Goal: Task Accomplishment & Management: Complete application form

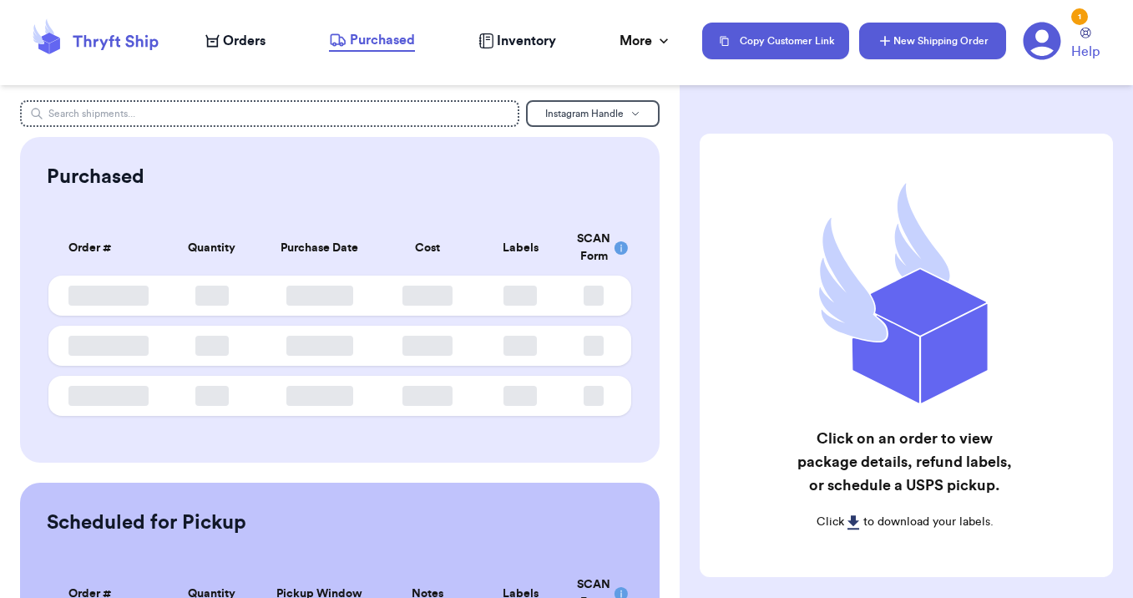
click at [913, 40] on button "New Shipping Order" at bounding box center [932, 41] width 147 height 37
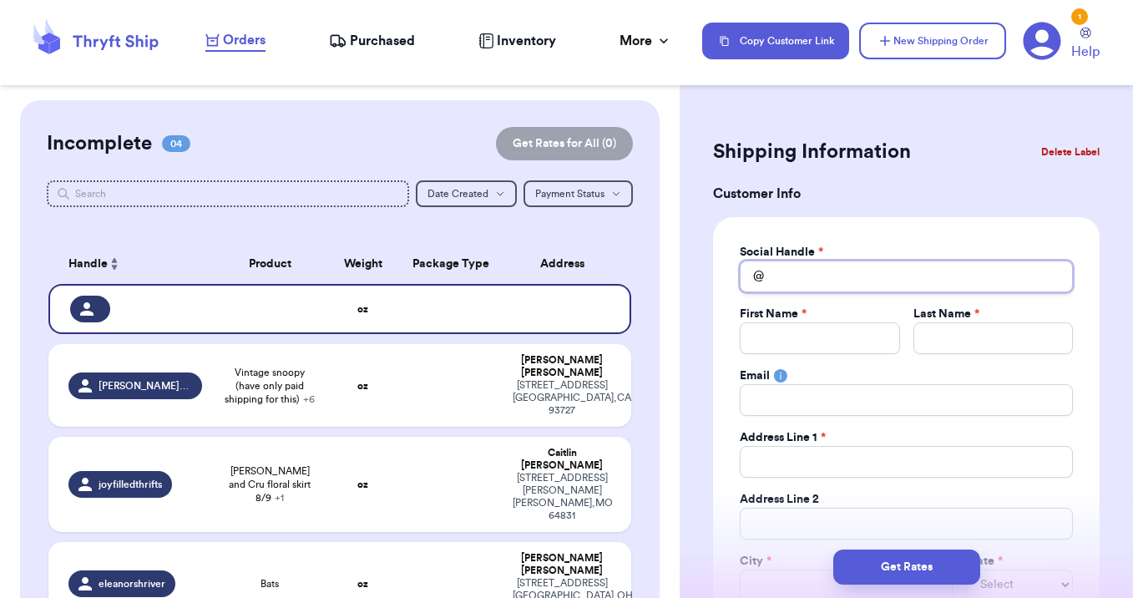
click at [817, 279] on input "Total Amount Paid" at bounding box center [906, 277] width 333 height 32
type input "a"
type input "al"
type input "ale"
type input "[PERSON_NAME]"
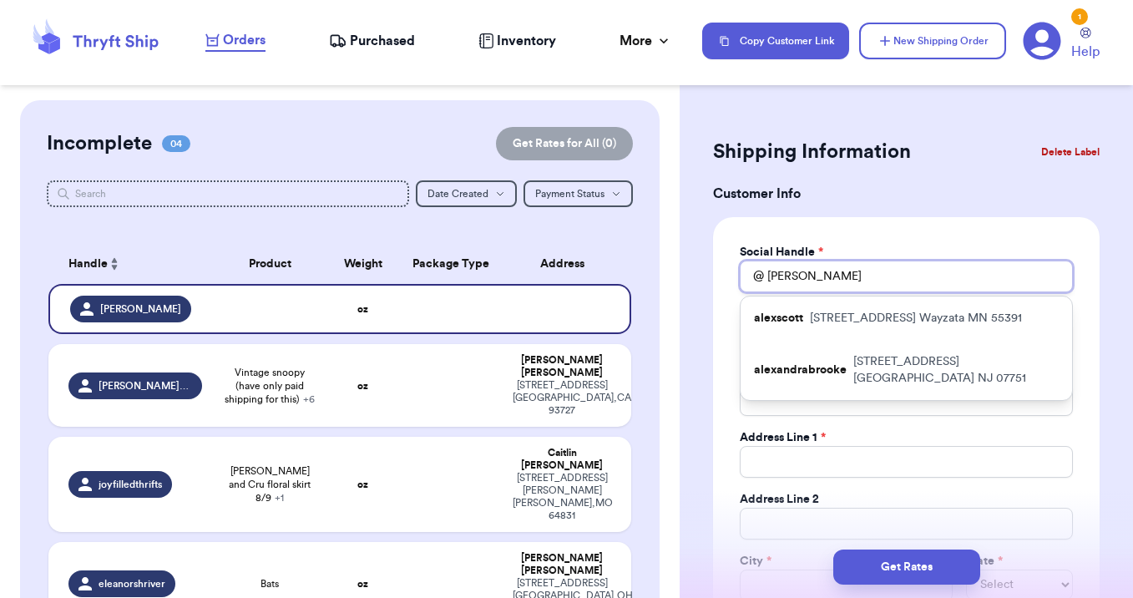
type input "alexm"
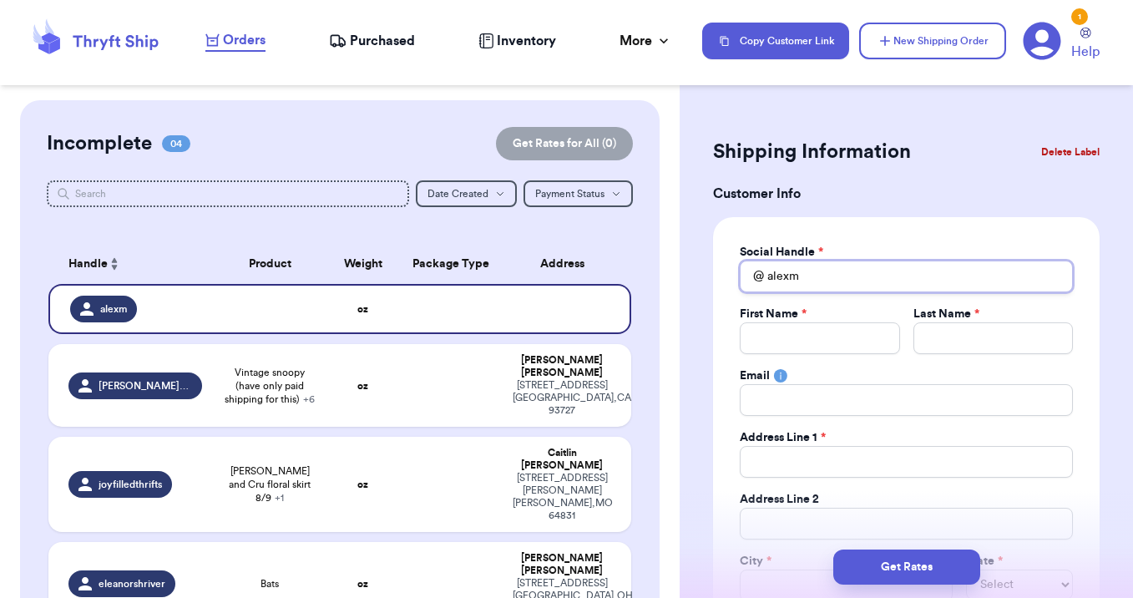
type input "[PERSON_NAME]"
type input "ale"
type input "al"
type input "a"
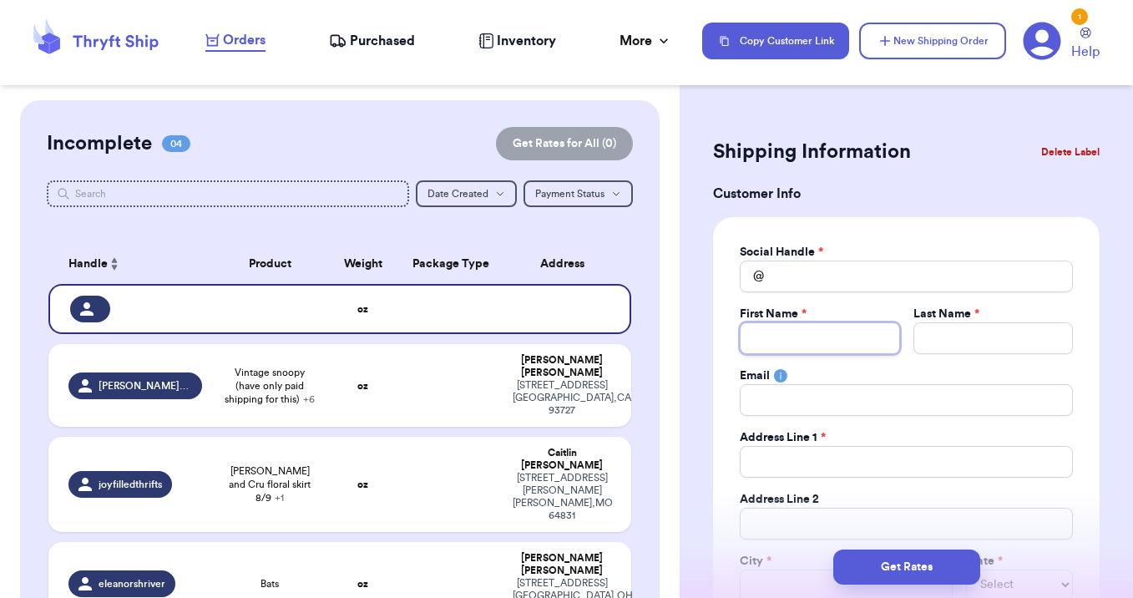
type input "A"
type input "Al"
type input "Ale"
type input "[PERSON_NAME]"
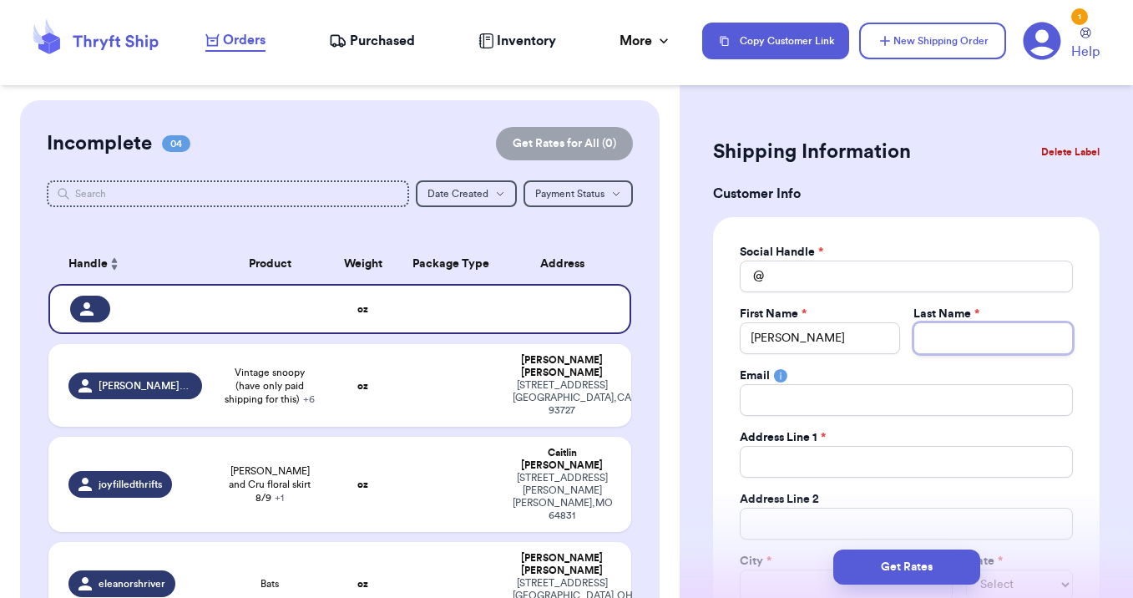
type input "M"
type input "Ma"
type input "Man"
type input "[PERSON_NAME]"
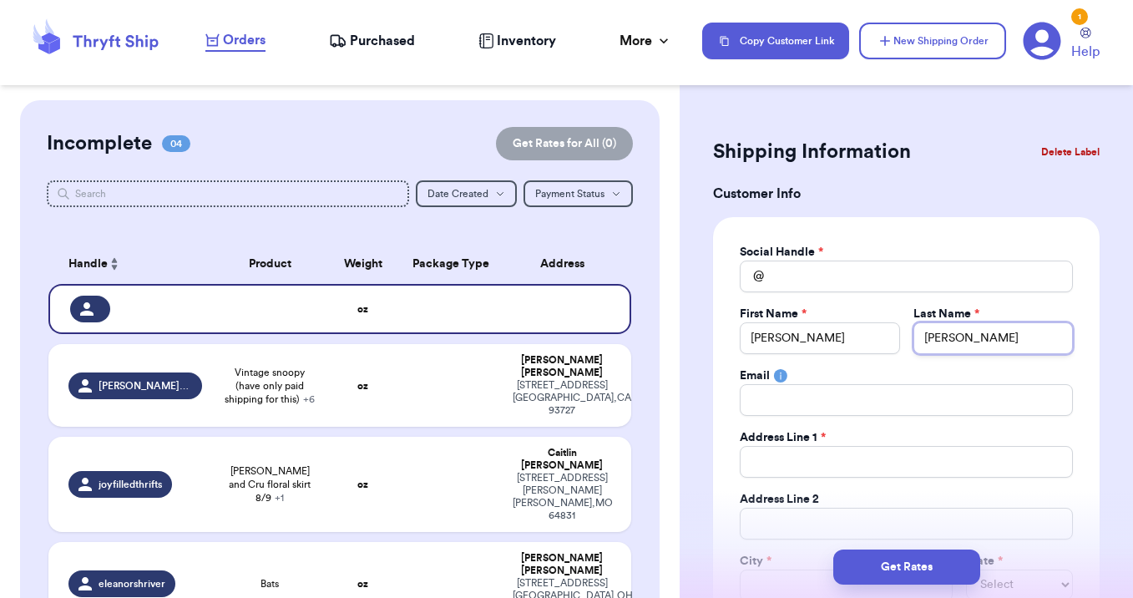
type input "Mannin"
type input "[PERSON_NAME]"
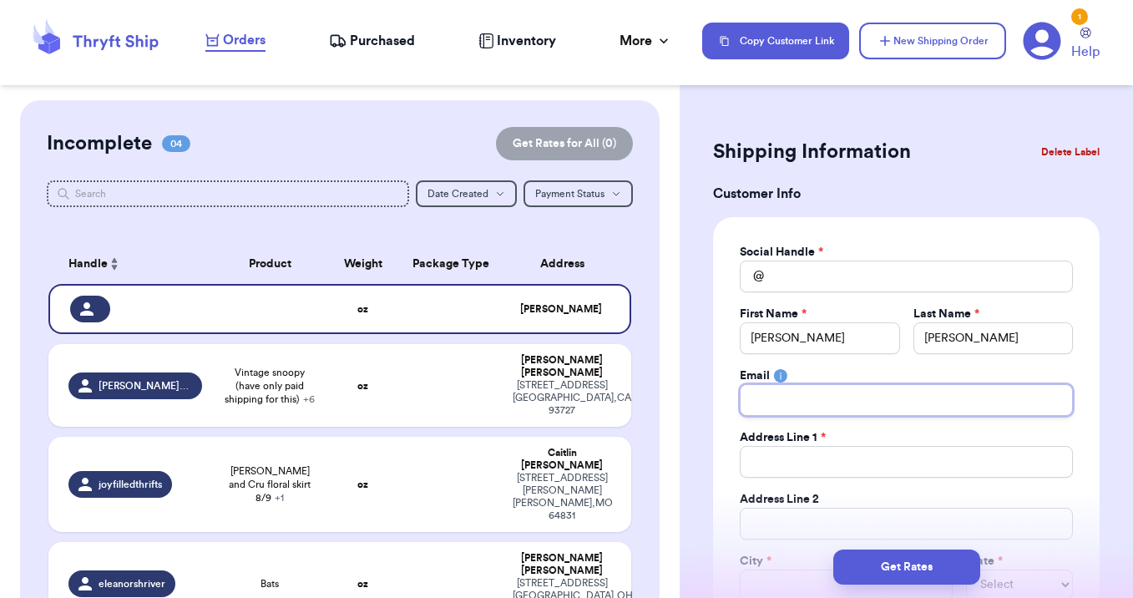
type input "[EMAIL_ADDRESS][DOMAIN_NAME]"
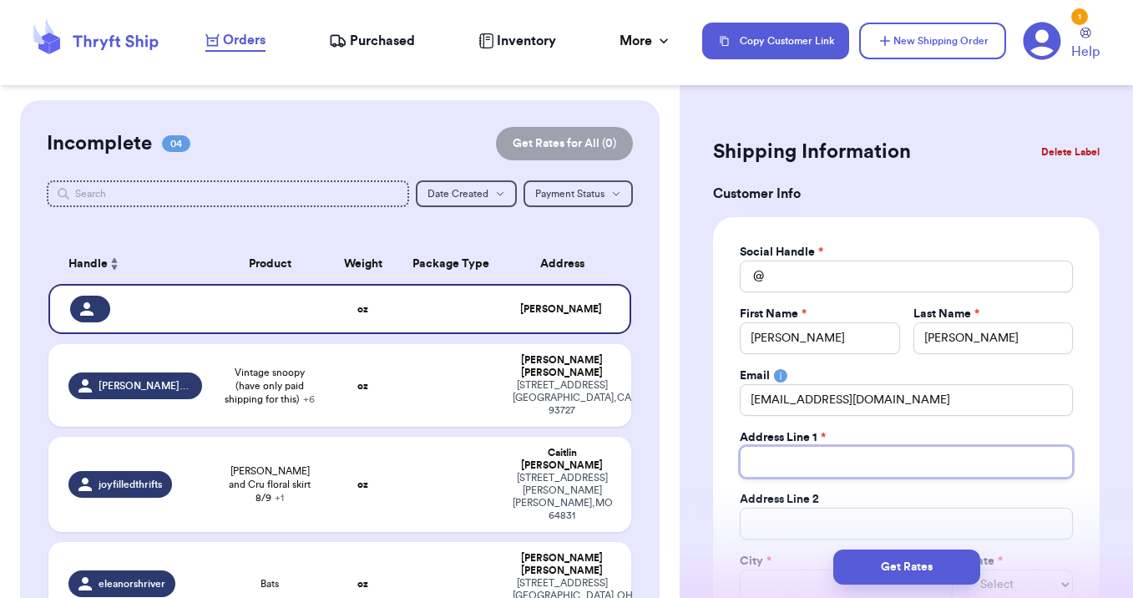
type input "[STREET_ADDRESS]"
type input "[GEOGRAPHIC_DATA]"
select select "NJ"
type input "07751"
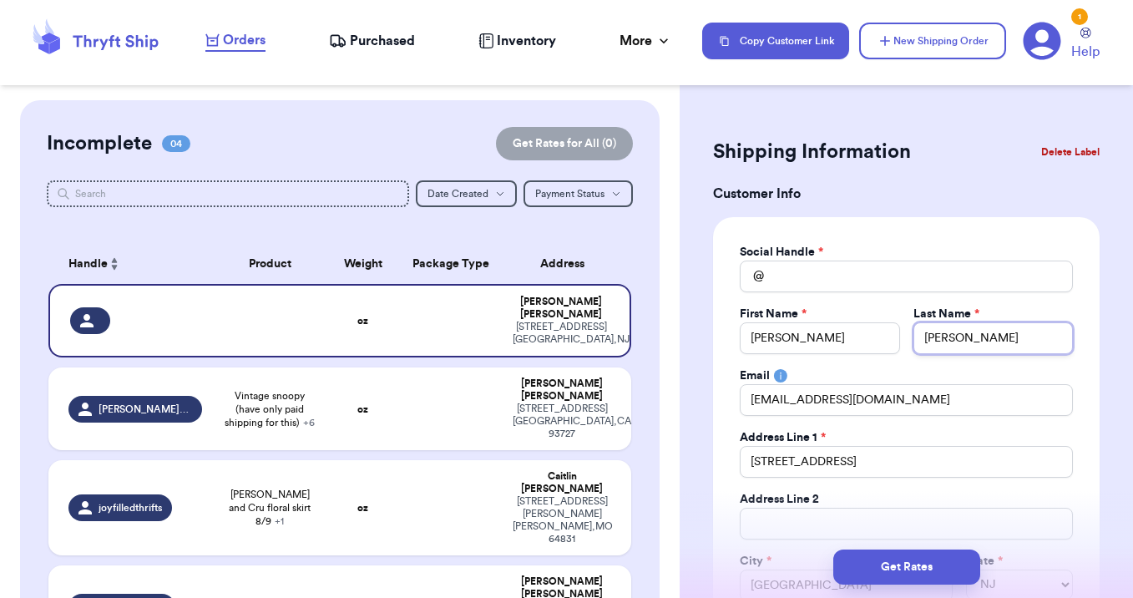
type input "[PERSON_NAME]"
click at [829, 282] on input "Total Amount Paid" at bounding box center [906, 277] width 333 height 32
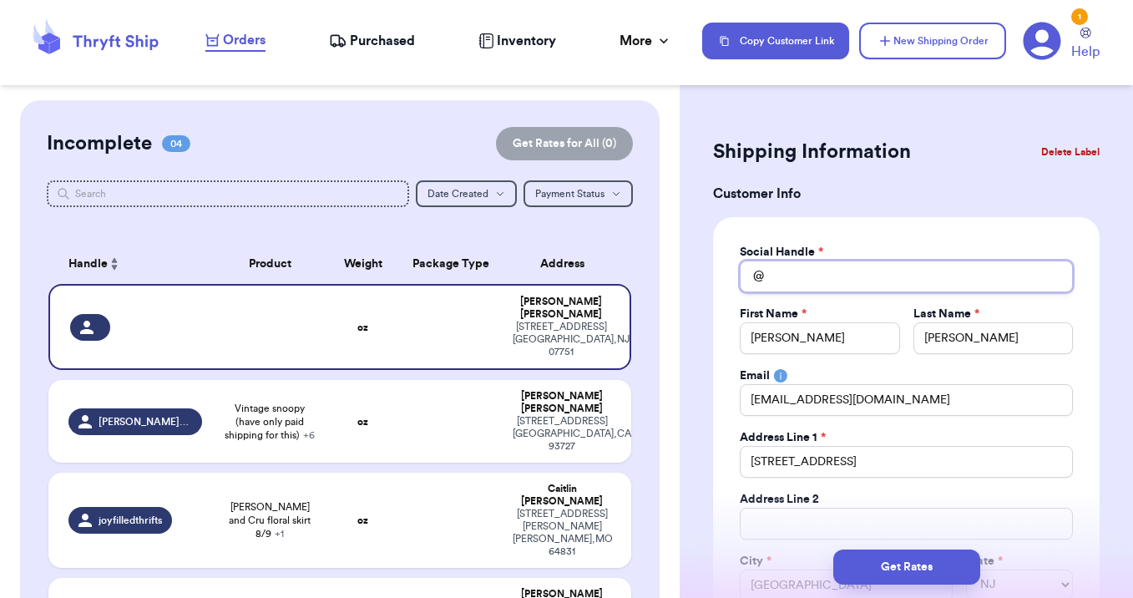
type input "a"
type input "al"
type input "ali"
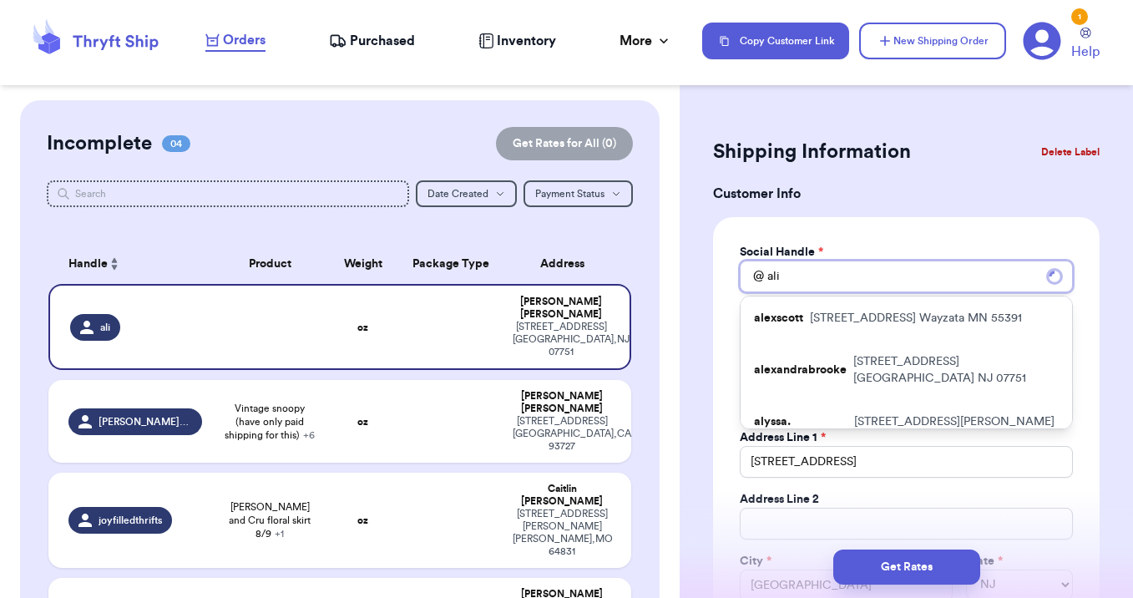
type input "al"
type input "ale"
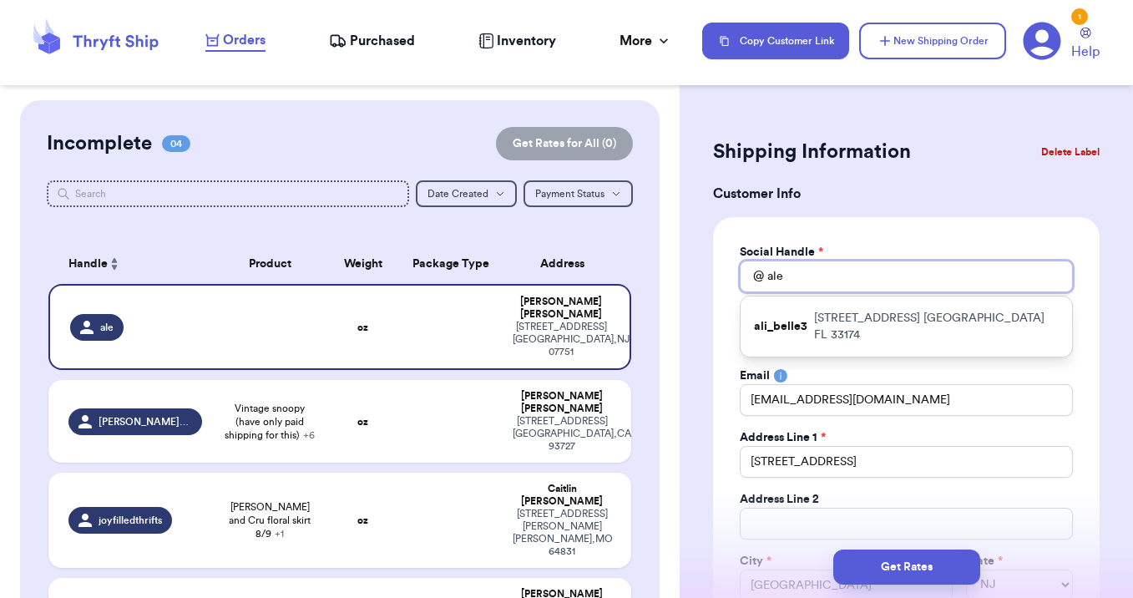
type input "[PERSON_NAME]"
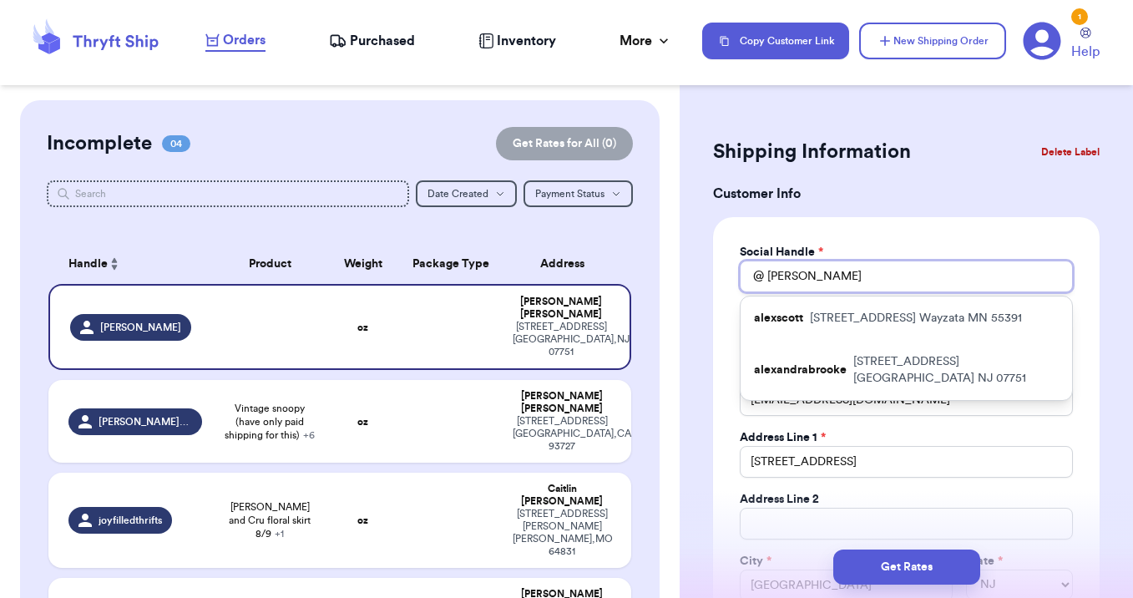
type input "alexm"
type input "alexma"
type input "[PERSON_NAME]"
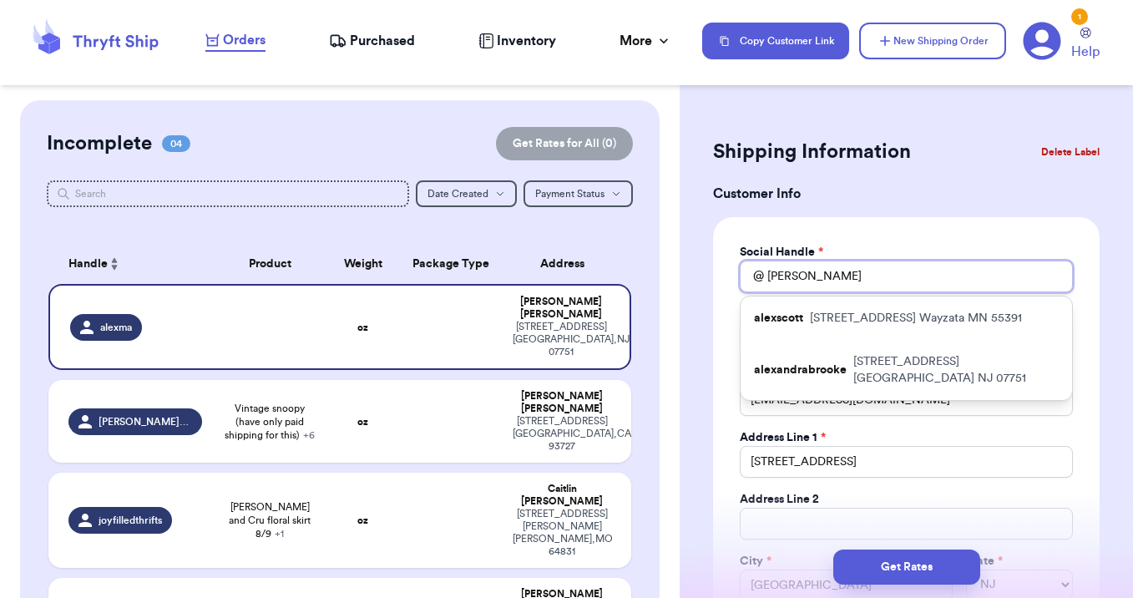
type input "[PERSON_NAME]"
type input "alexmanning"
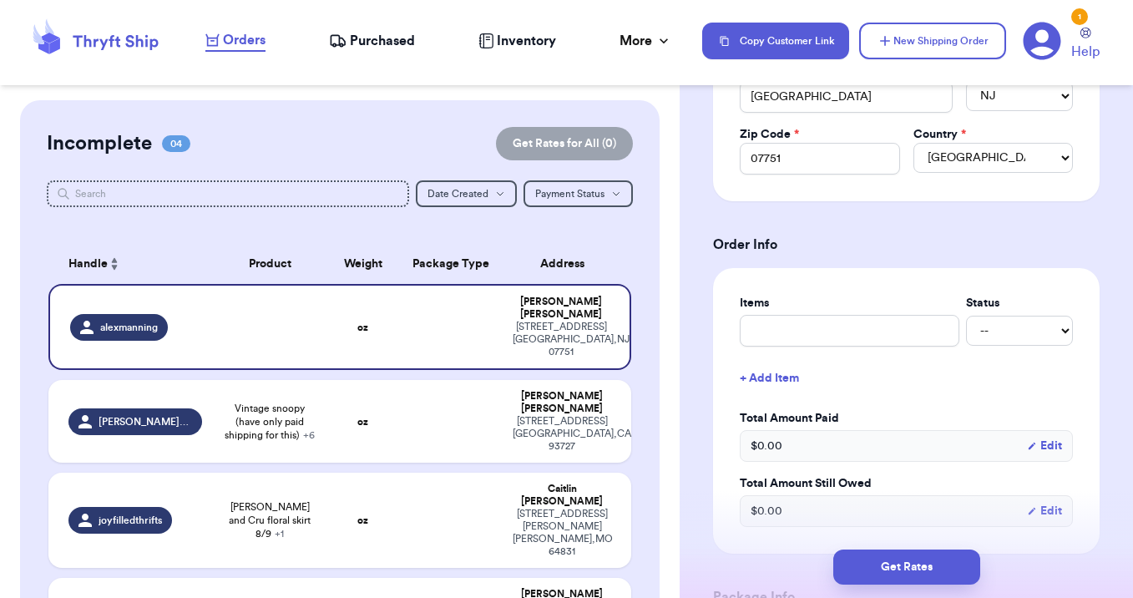
scroll to position [489, 0]
type input "alexmanning"
click at [777, 327] on input "text" at bounding box center [850, 330] width 220 height 32
type input "c"
type input "cl"
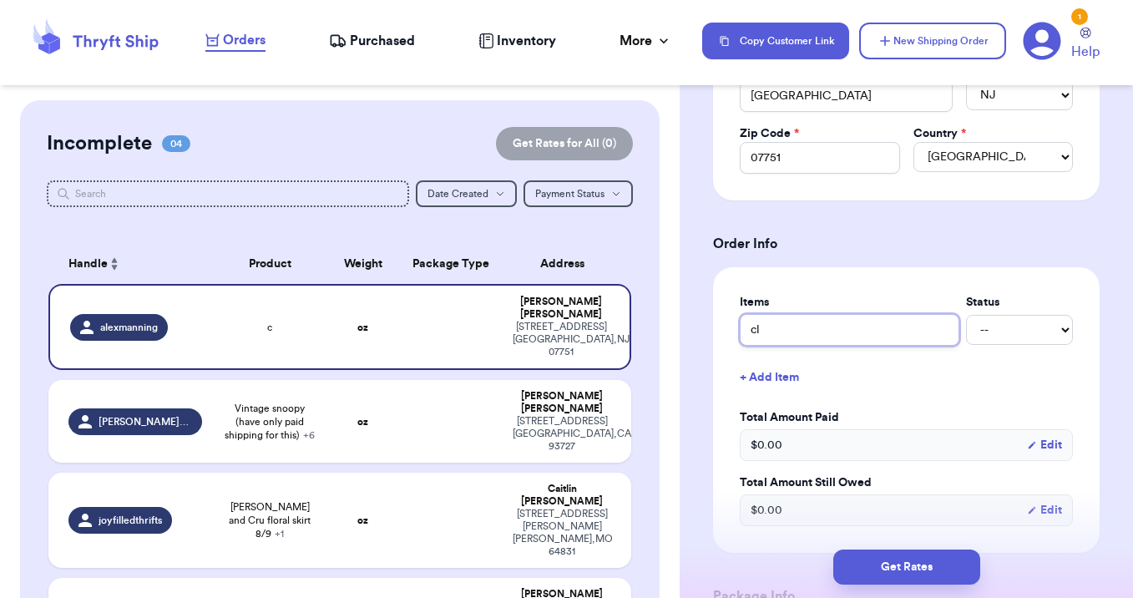
type input "clo"
type input "clot"
type input "cloth"
type input "clothi"
type input "clothin"
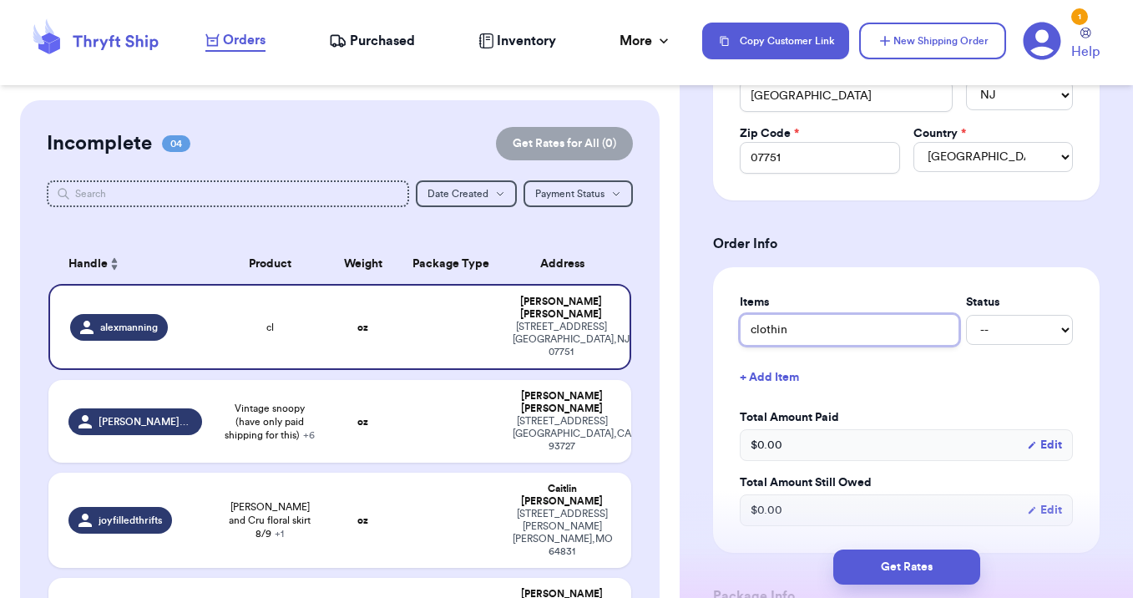
type input "clothing"
click at [753, 543] on div "Get Rates" at bounding box center [907, 567] width 454 height 62
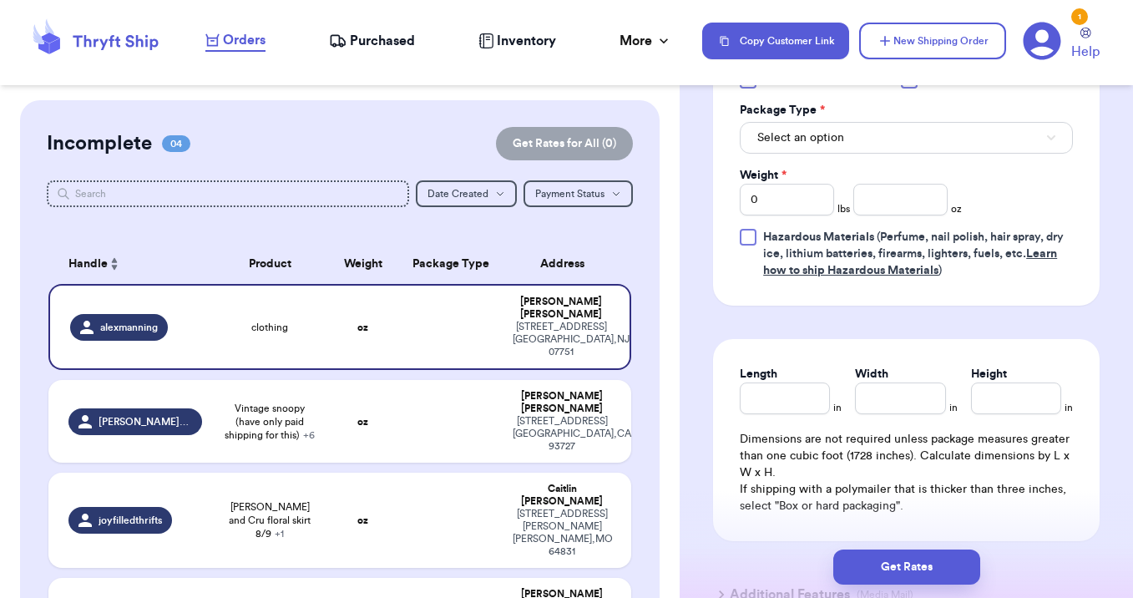
scroll to position [1055, 0]
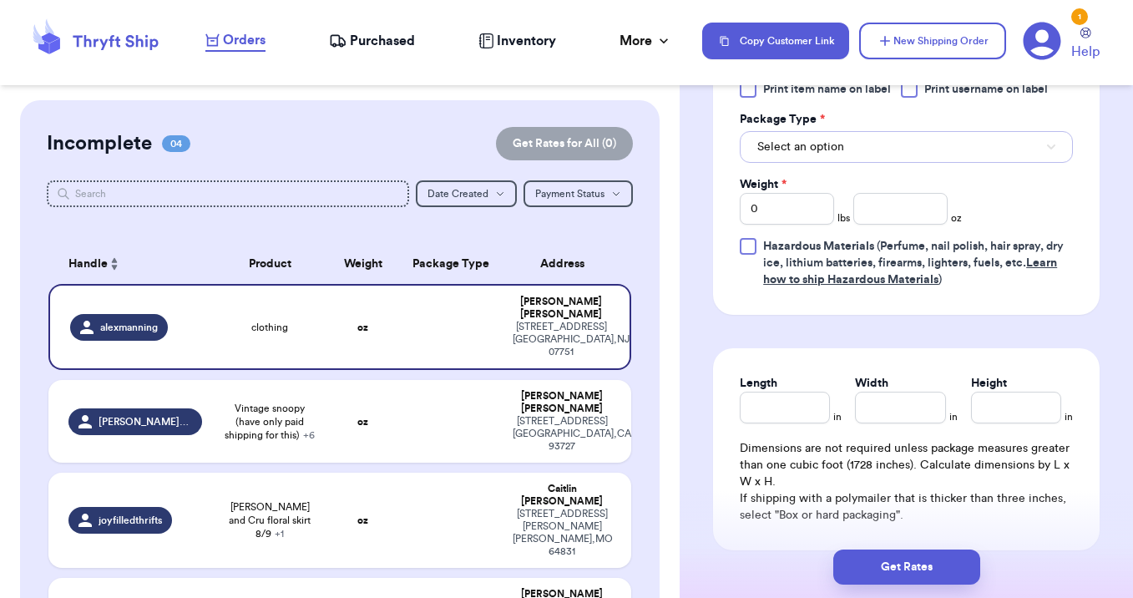
click at [824, 149] on span "Select an option" at bounding box center [801, 147] width 87 height 17
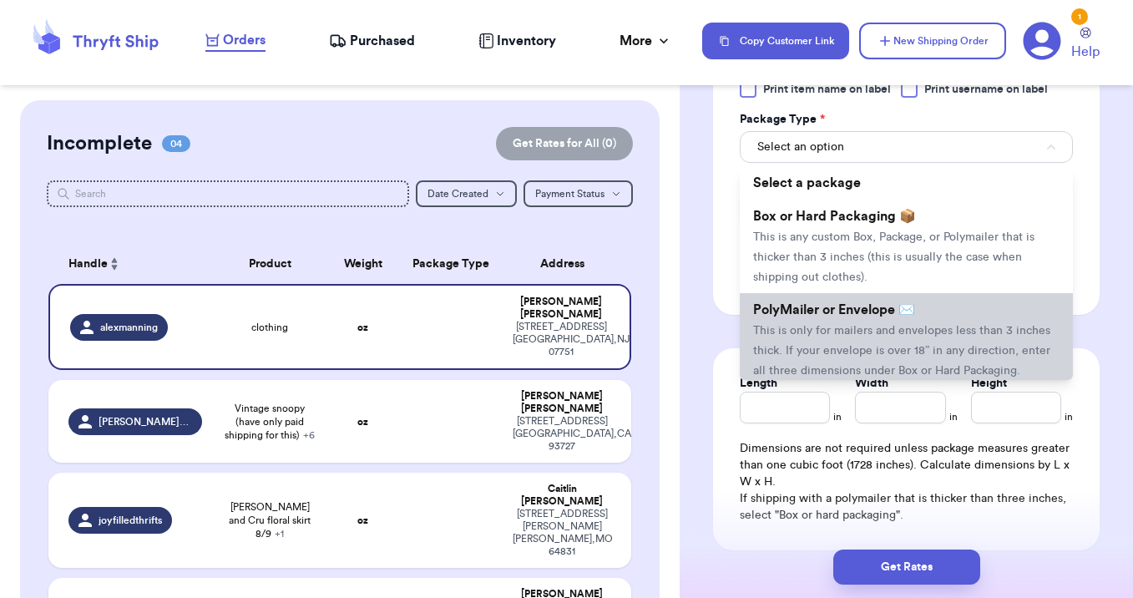
click at [836, 354] on span "This is only for mailers and envelopes less than 3 inches thick. If your envelo…" at bounding box center [901, 351] width 297 height 52
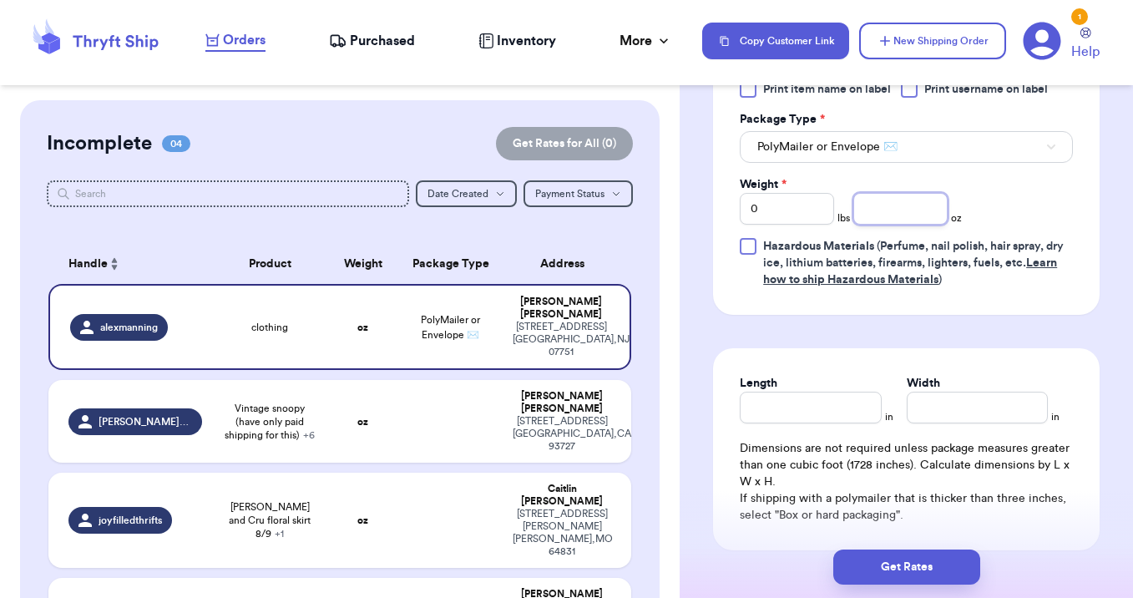
click at [888, 213] on input "number" at bounding box center [901, 209] width 94 height 32
click at [772, 212] on input "0" at bounding box center [787, 209] width 94 height 32
type input "1"
type input "13"
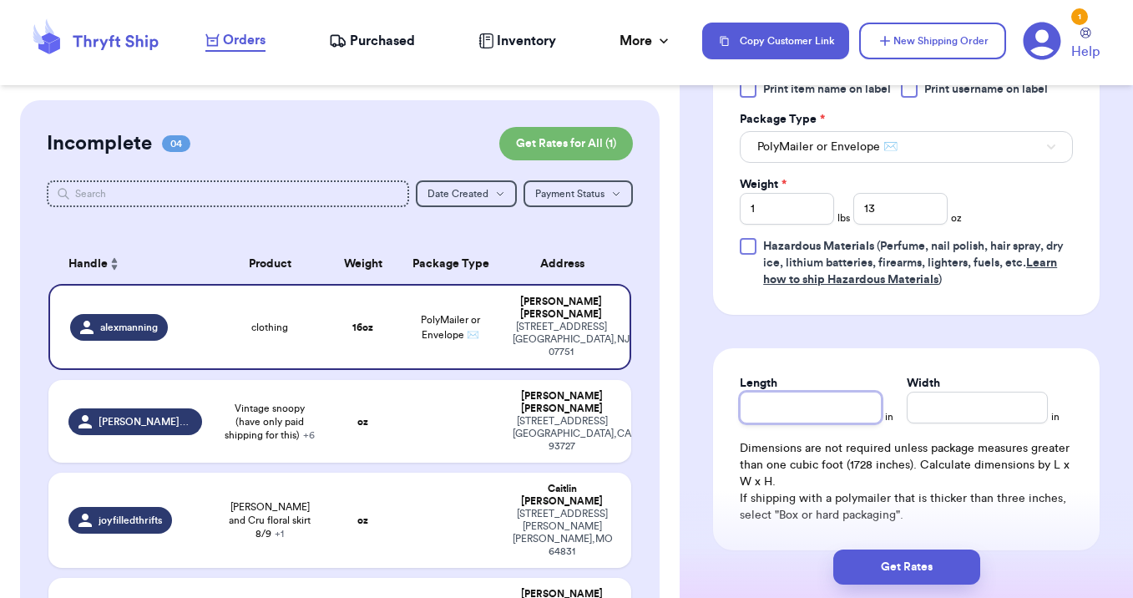
click at [768, 411] on input "Length" at bounding box center [810, 408] width 141 height 32
type input "14"
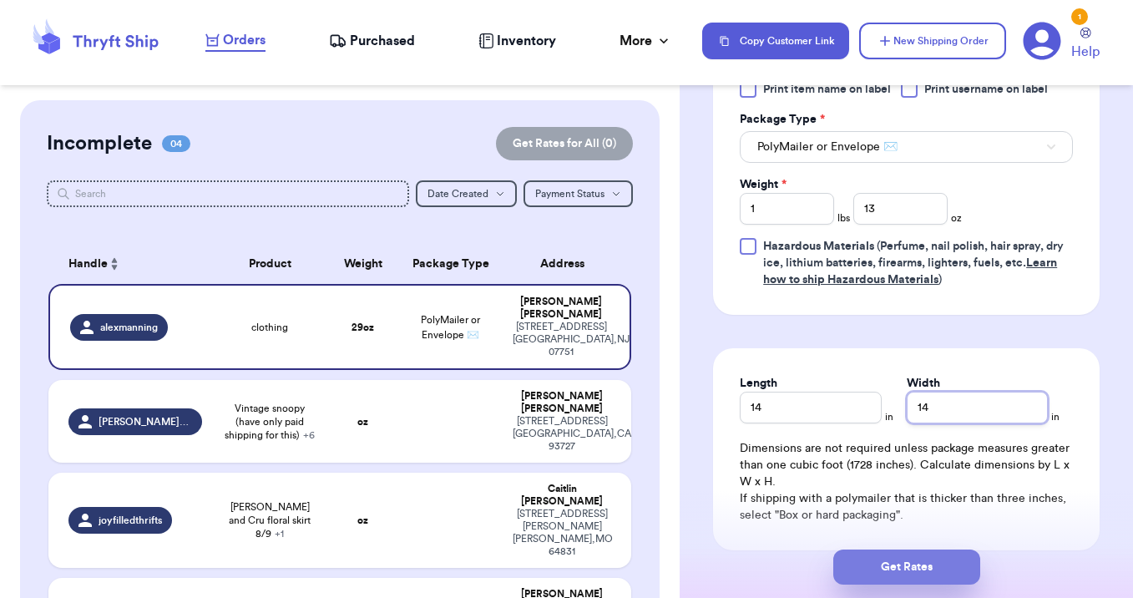
type input "14"
click at [888, 569] on button "Get Rates" at bounding box center [907, 567] width 147 height 35
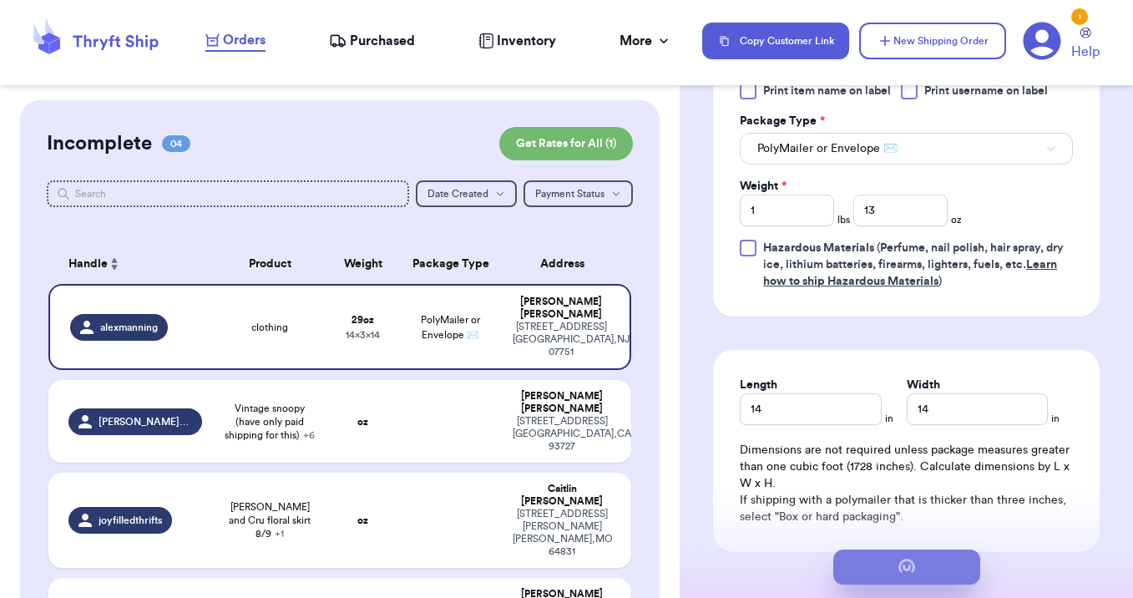
scroll to position [0, 0]
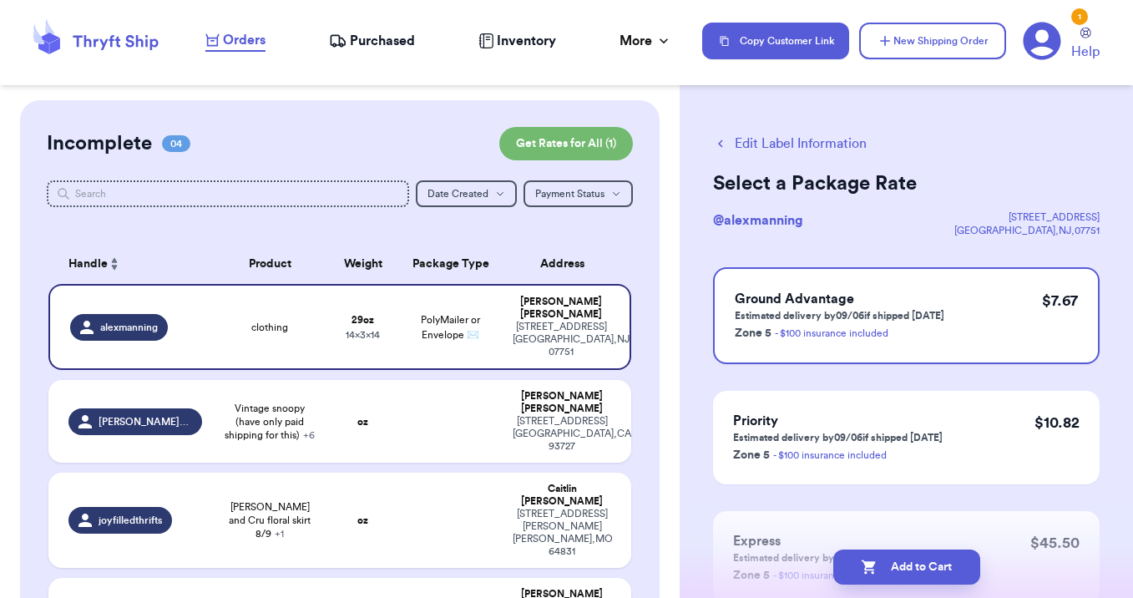
click at [888, 570] on button "Add to Cart" at bounding box center [907, 567] width 147 height 35
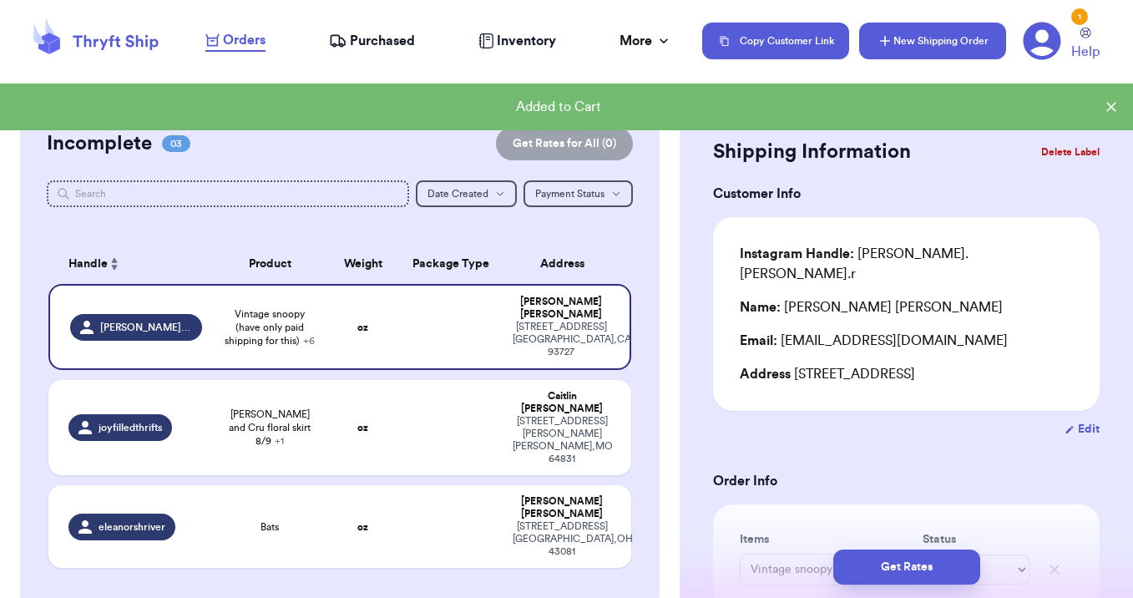
click at [900, 45] on button "New Shipping Order" at bounding box center [932, 41] width 147 height 37
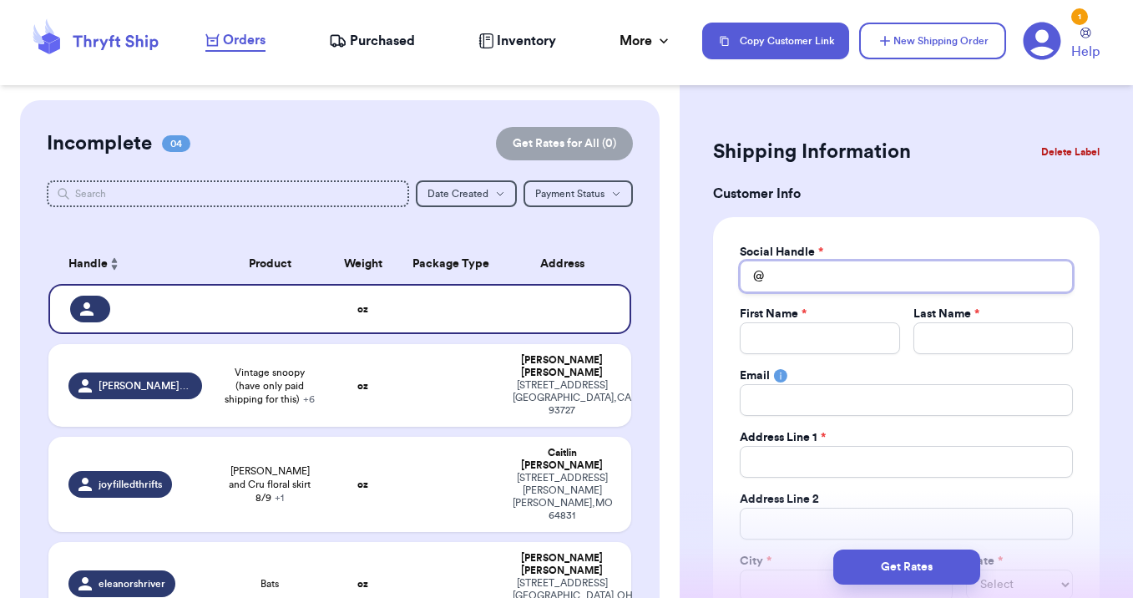
click at [810, 274] on input "Total Amount Paid" at bounding box center [906, 277] width 333 height 32
type input "l"
type input "li"
type input "lit"
type input "litt"
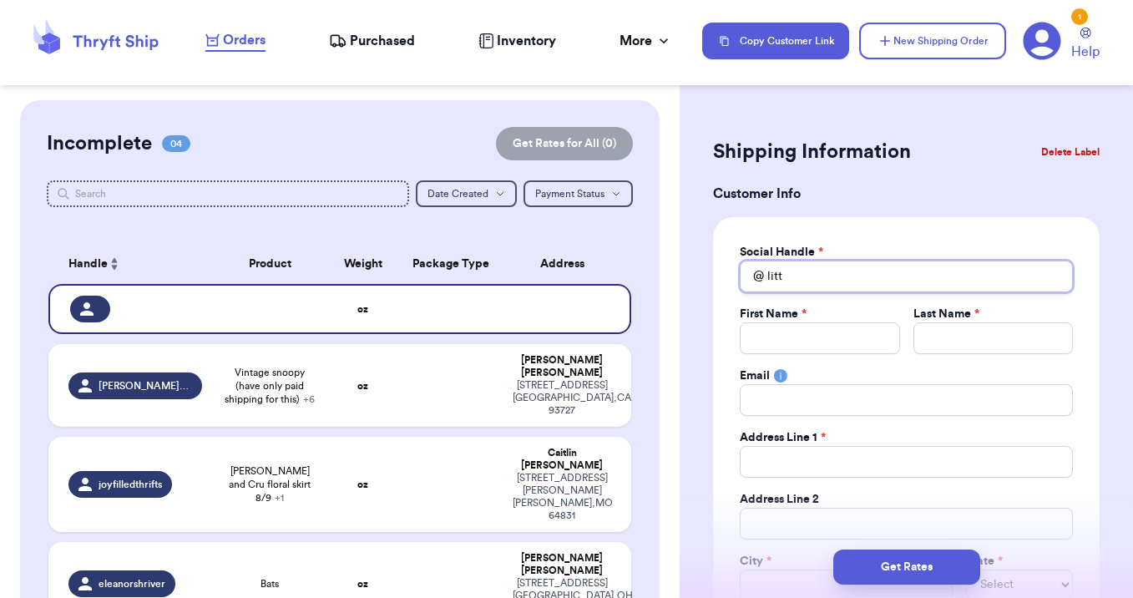
type input "littl"
type input "little"
type input "littlel"
type input "littlela"
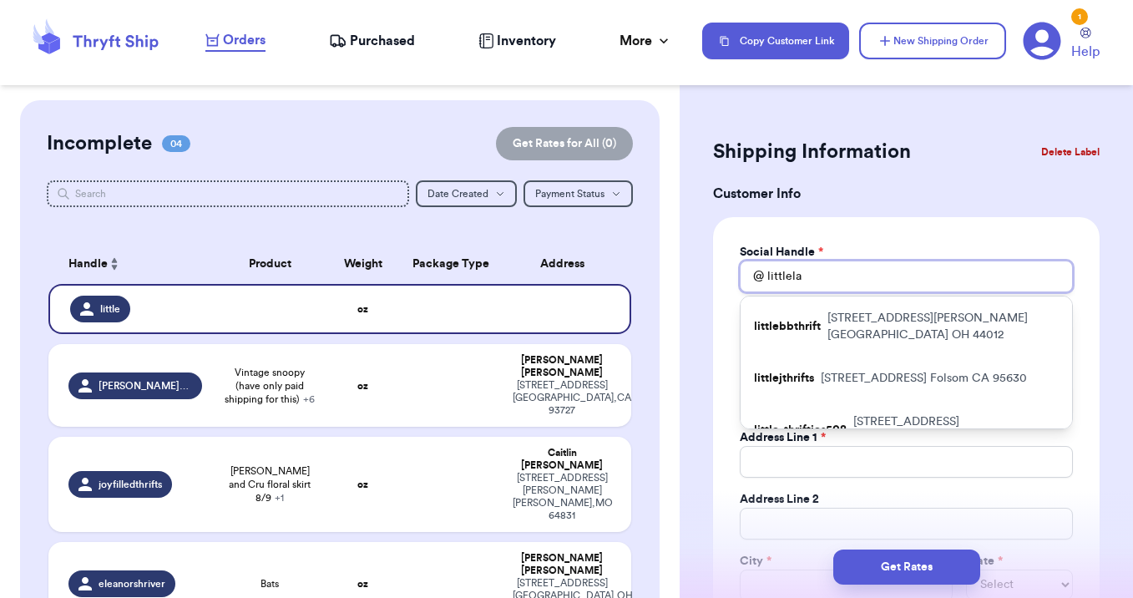
type input "littlelav"
type input "littlelave"
type input "littlelaven"
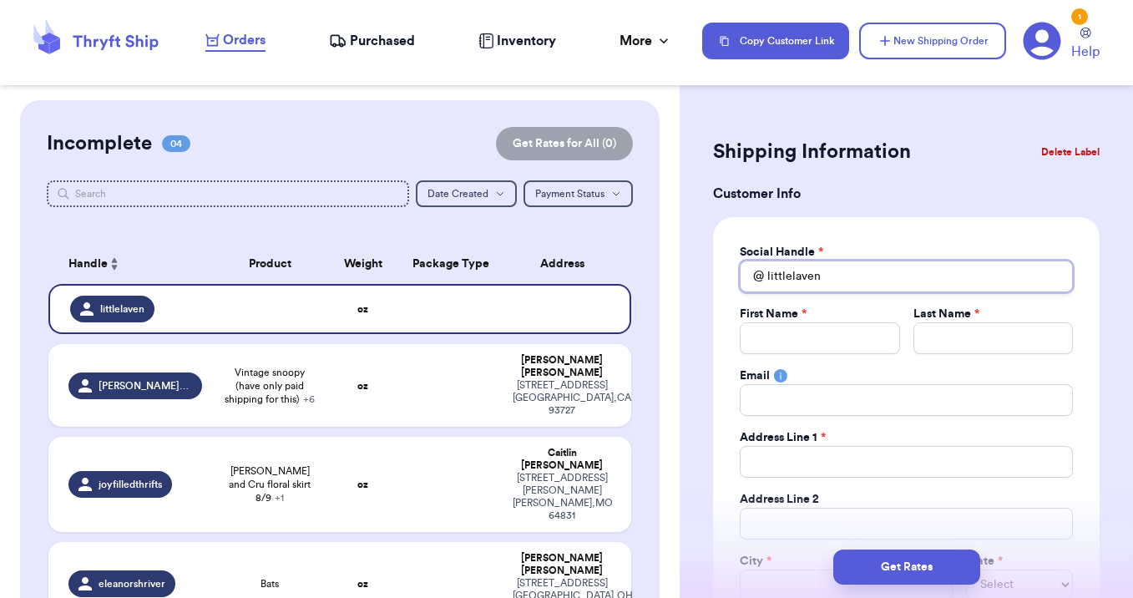
type input "littlelavend"
type input "littlelavende"
type input "littlelavender"
type input "C"
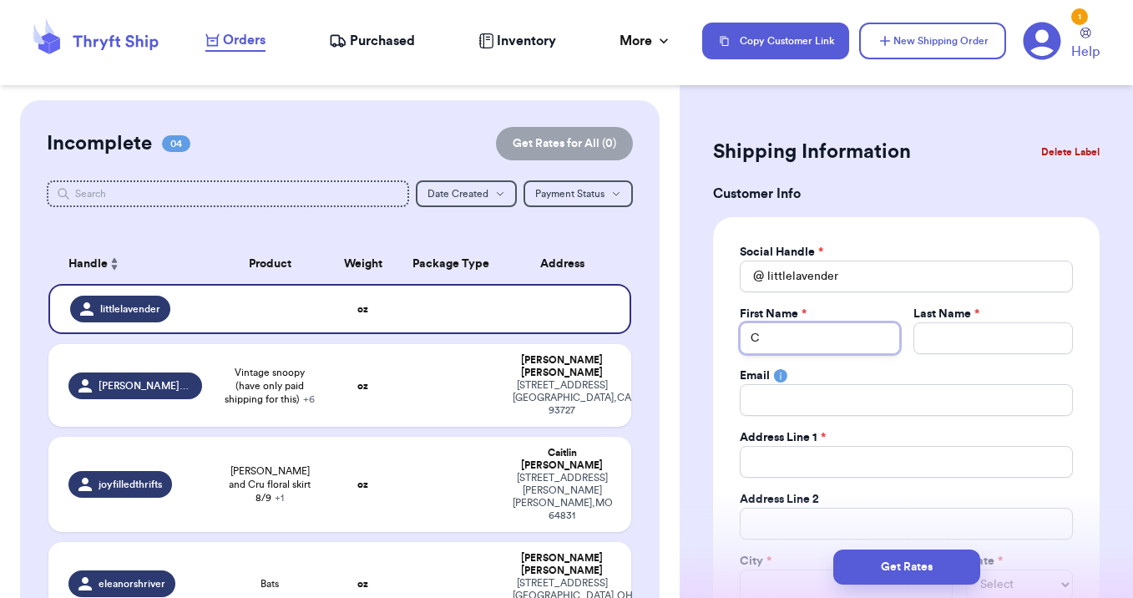
type input "Ch"
type input "Chr"
type input "Chri"
type input "[PERSON_NAME]"
type input "[DEMOGRAPHIC_DATA]"
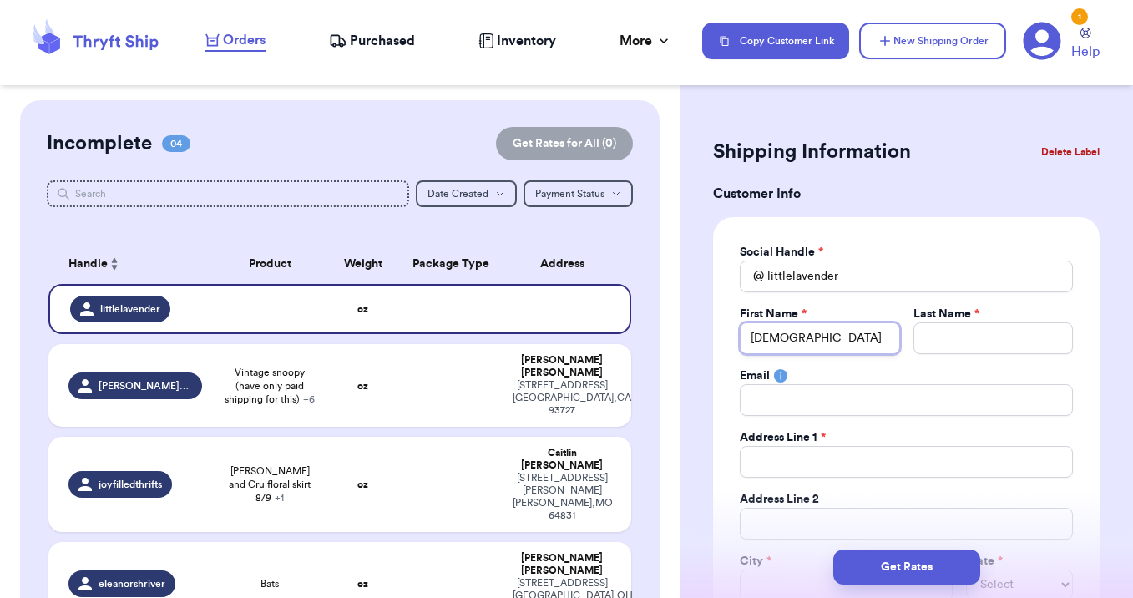
type input "[DEMOGRAPHIC_DATA]"
type input "[PERSON_NAME]"
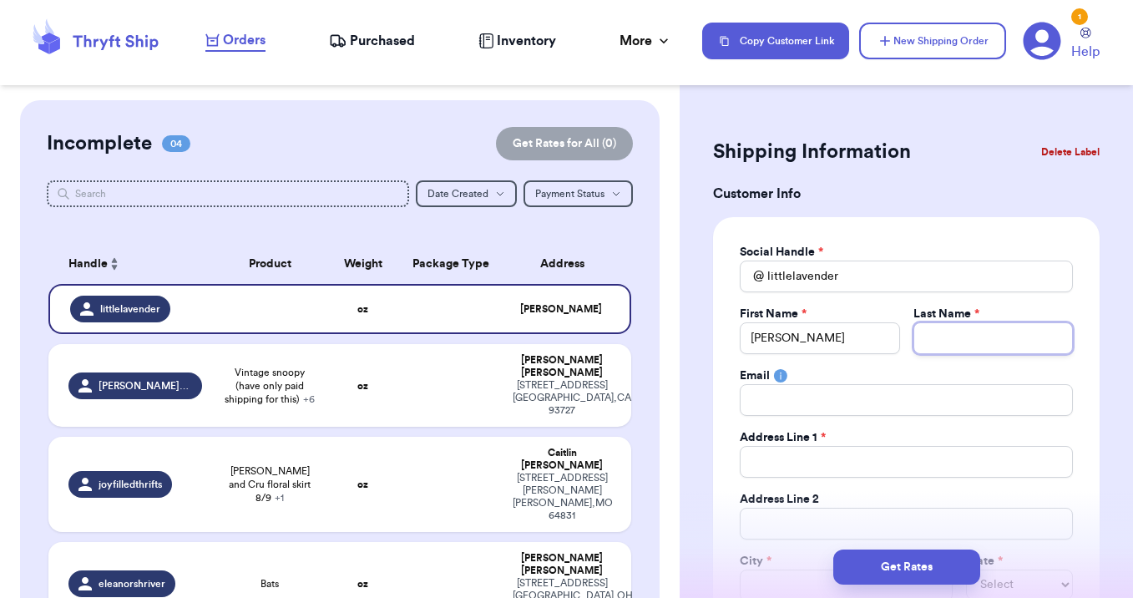
type input "F"
type input "Fr"
type input "Fre"
type input "[PERSON_NAME]"
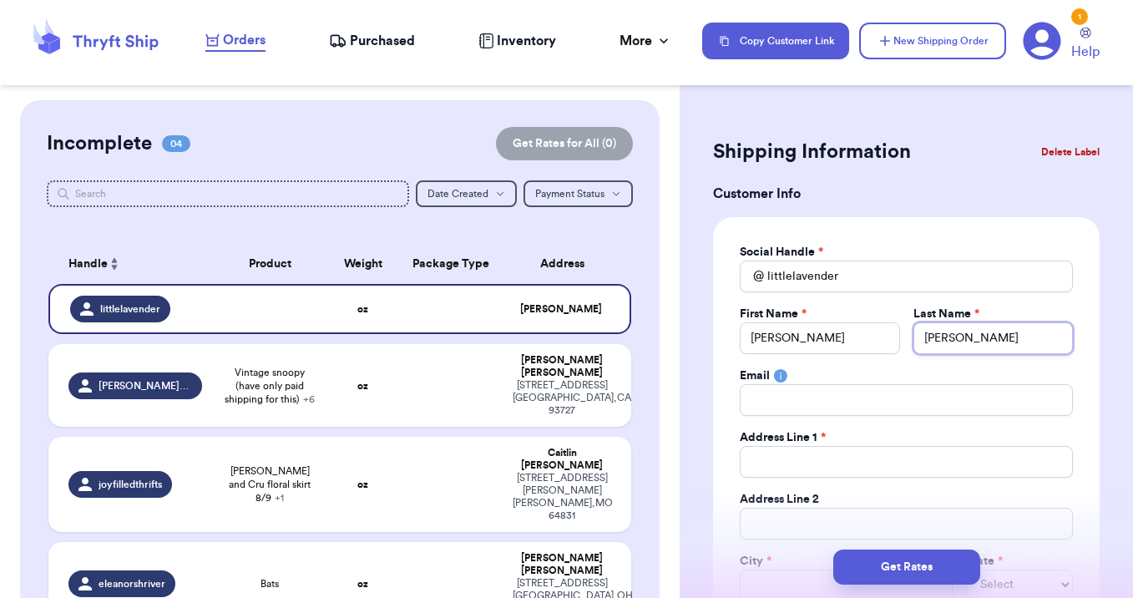
type input "Freder"
type input "[PERSON_NAME]"
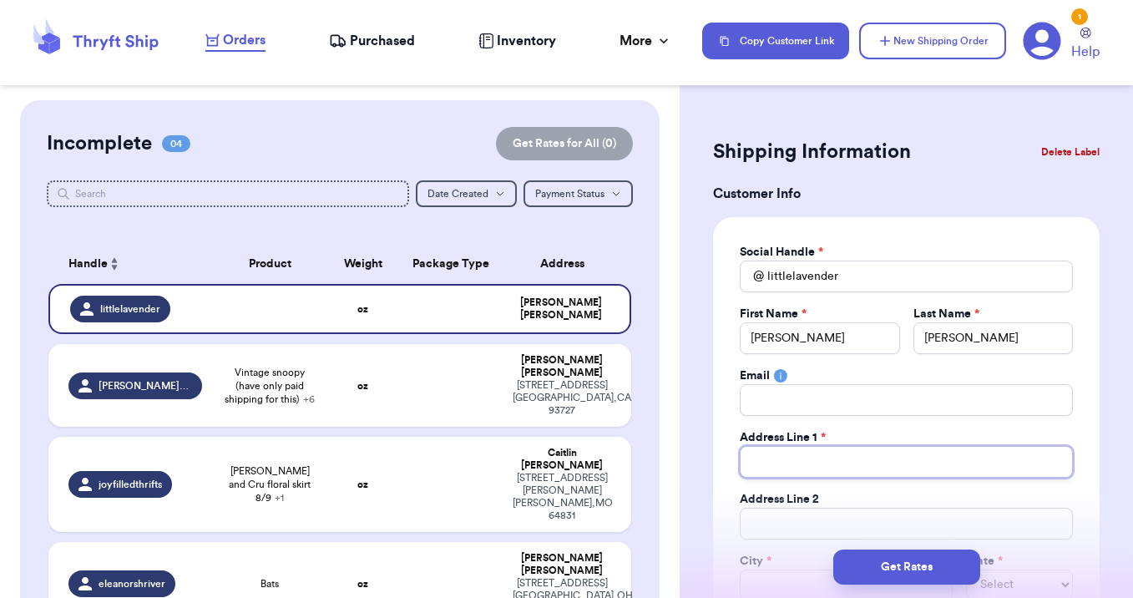
type input "9"
type input "92"
type input "920"
type input "9205"
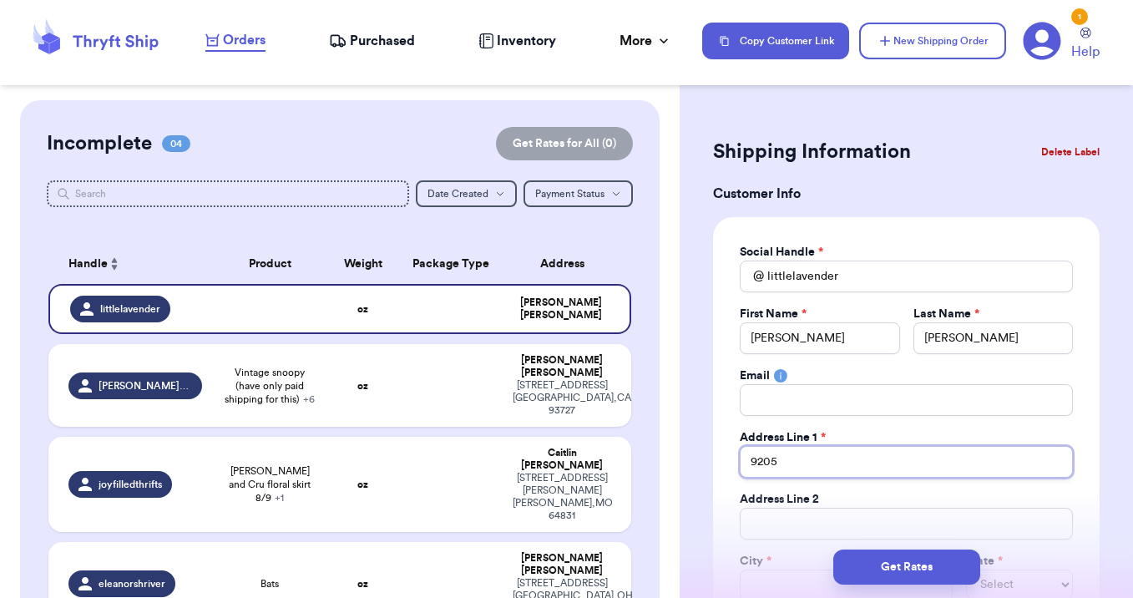
type input "9205 S"
type input "9205 So"
type input "9205 Sou"
type input "9205 Sout"
type input "9205 South"
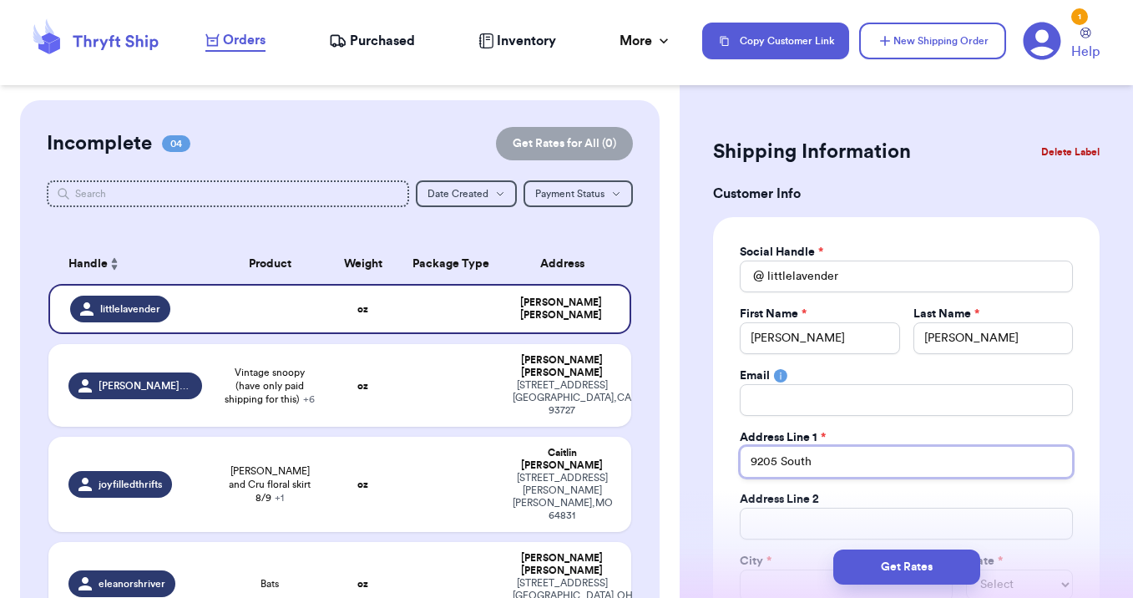
type input "9205 Southe"
type input "9205 [PERSON_NAME]"
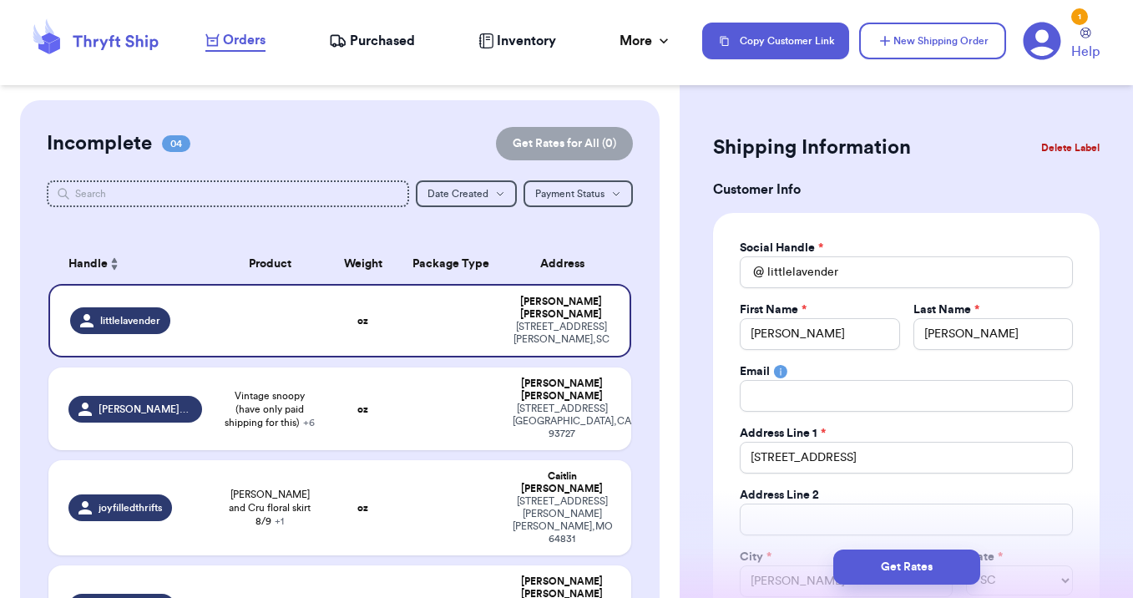
scroll to position [349, 0]
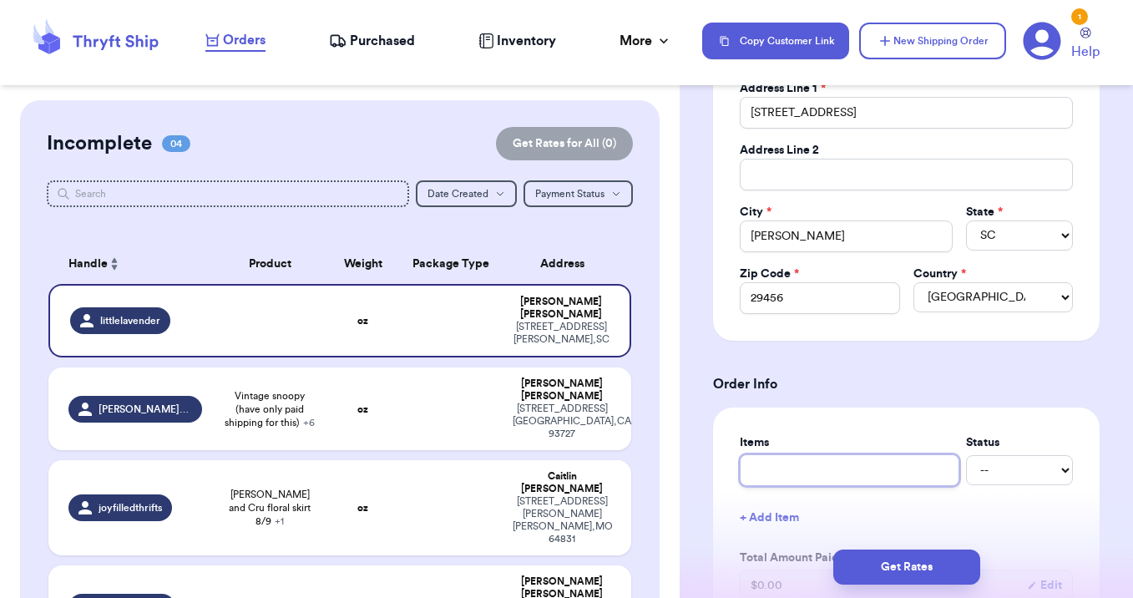
click at [796, 484] on input "text" at bounding box center [850, 470] width 220 height 32
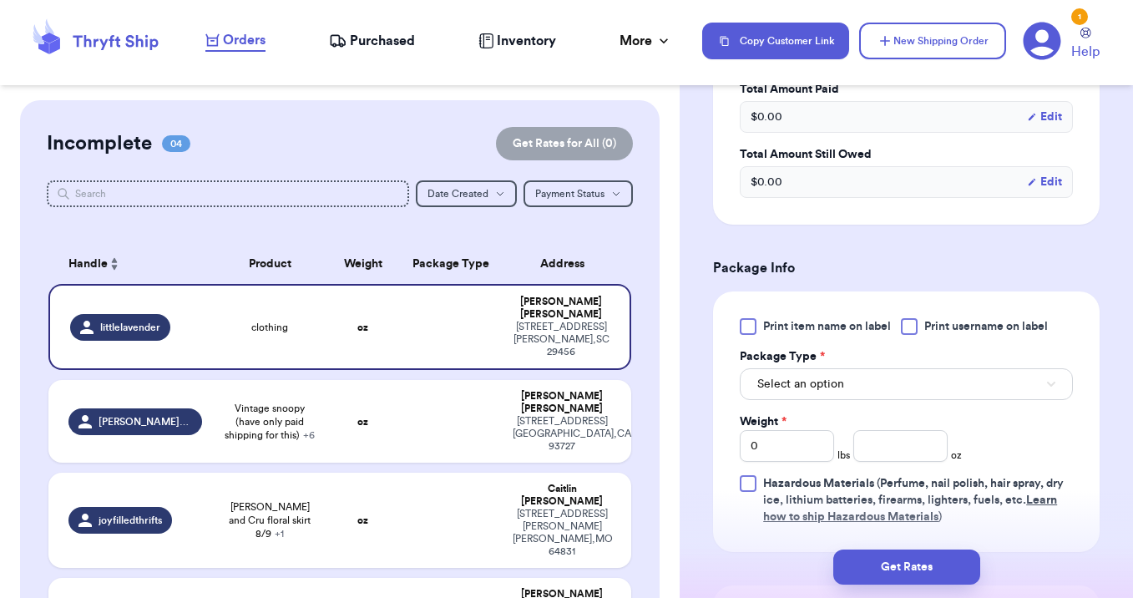
scroll to position [930, 0]
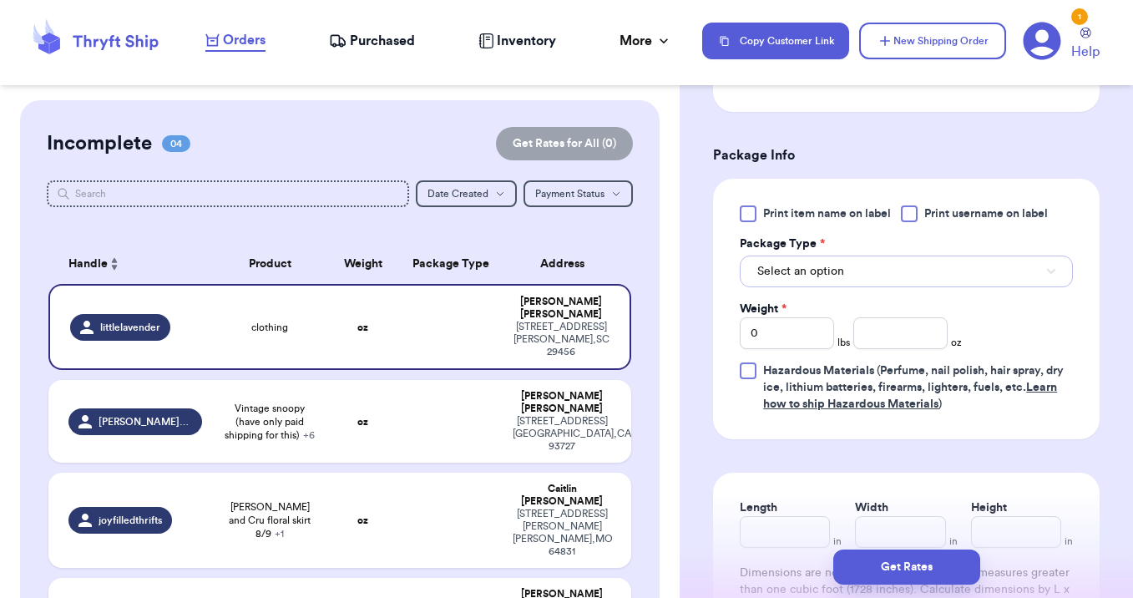
click at [813, 280] on span "Select an option" at bounding box center [801, 271] width 87 height 17
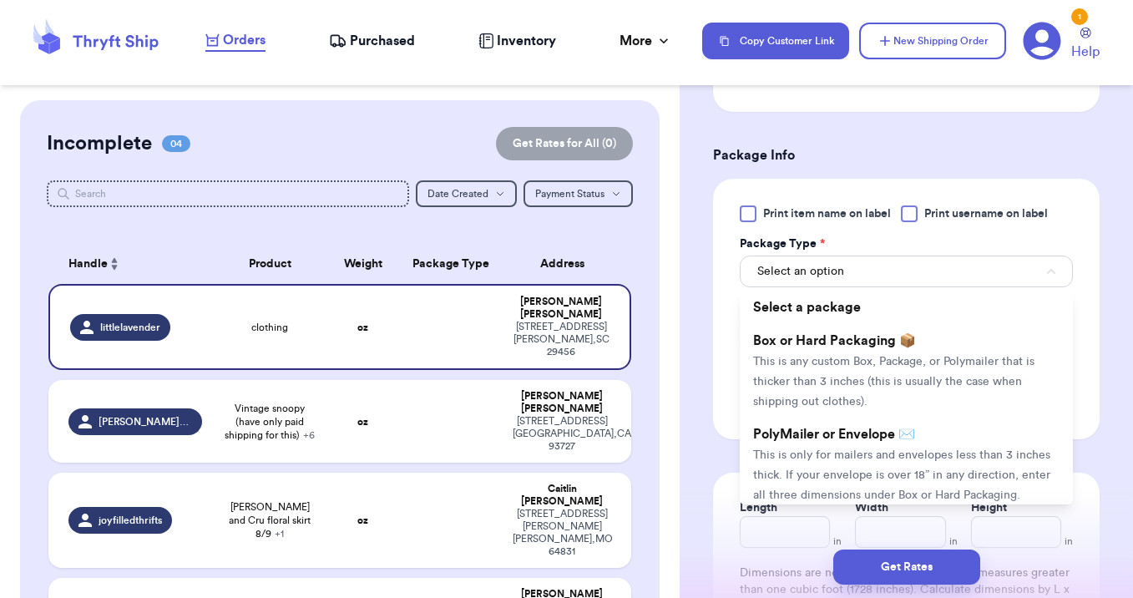
click at [807, 453] on span "This is only for mailers and envelopes less than 3 inches thick. If your envelo…" at bounding box center [901, 475] width 297 height 52
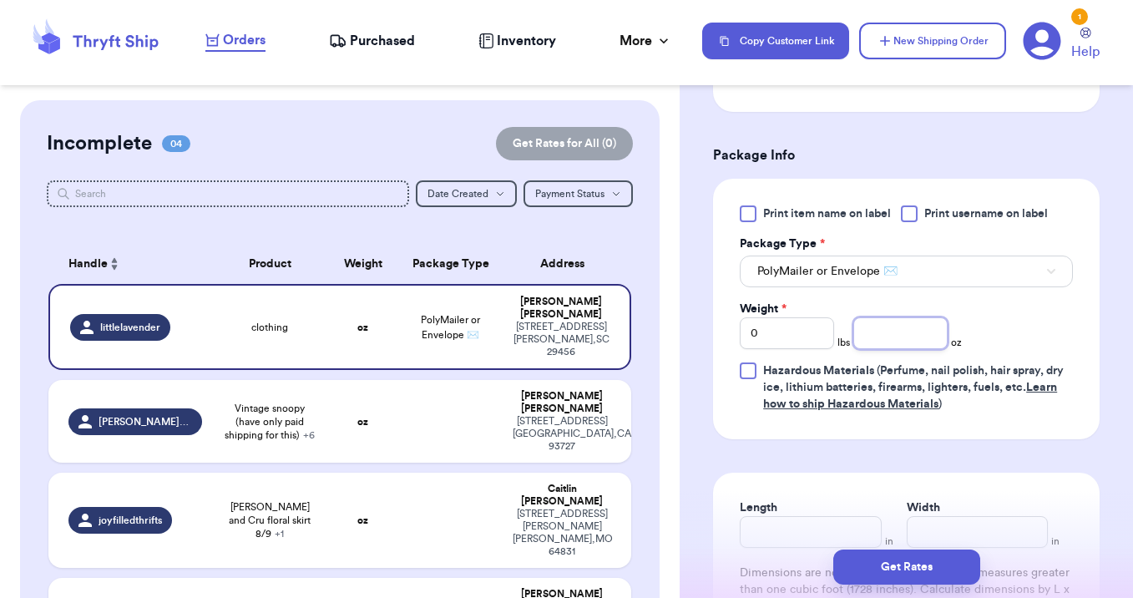
click at [874, 343] on input "number" at bounding box center [901, 333] width 94 height 32
click at [902, 562] on button "Get Rates" at bounding box center [907, 567] width 147 height 35
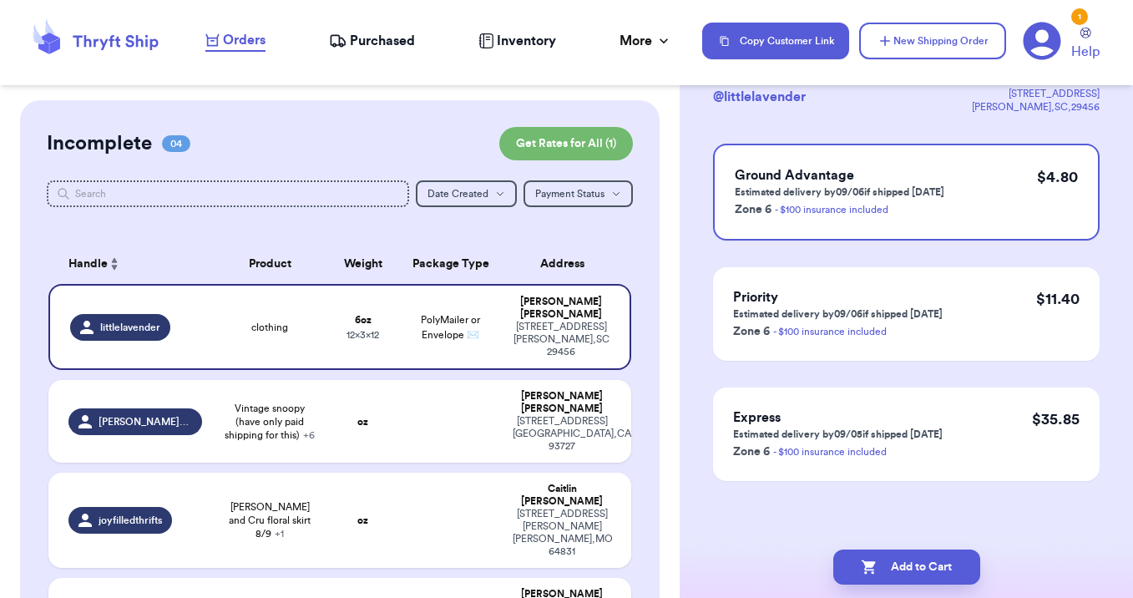
scroll to position [0, 0]
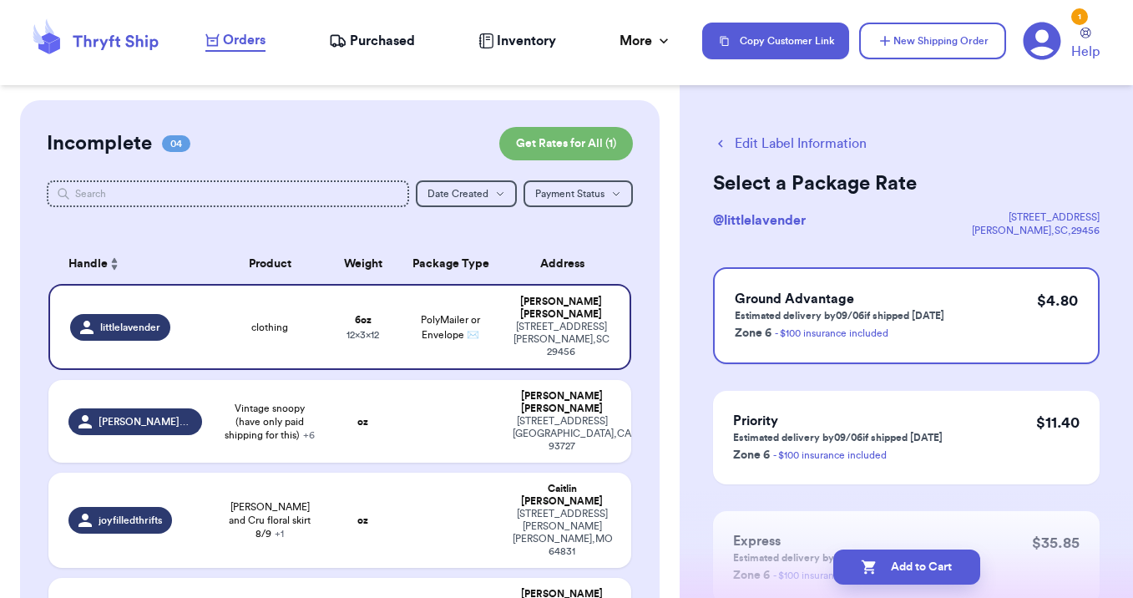
click at [902, 562] on button "Add to Cart" at bounding box center [907, 567] width 147 height 35
